Goal: Transaction & Acquisition: Download file/media

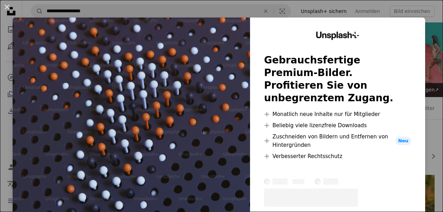
scroll to position [724, 0]
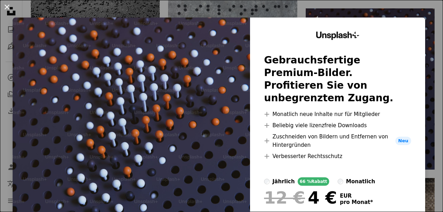
click at [7, 8] on button "An X shape" at bounding box center [7, 7] width 8 height 8
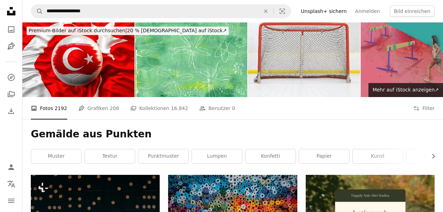
click at [8, 13] on icon at bounding box center [11, 11] width 8 height 8
